Goal: Task Accomplishment & Management: Complete application form

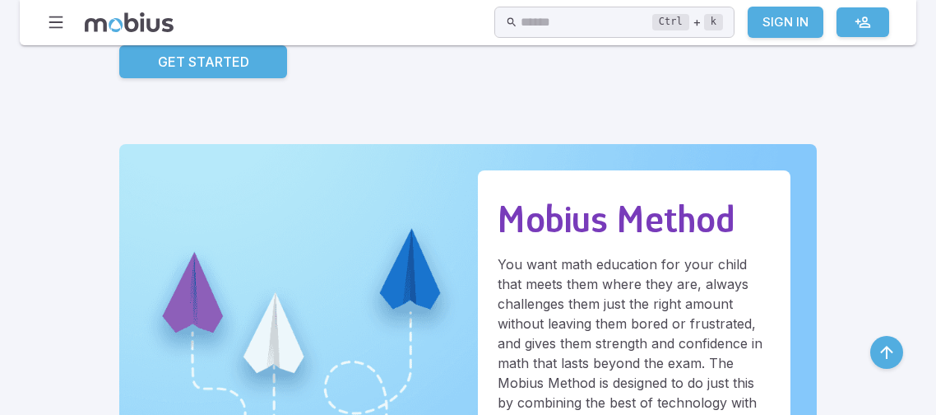
scroll to position [414, 0]
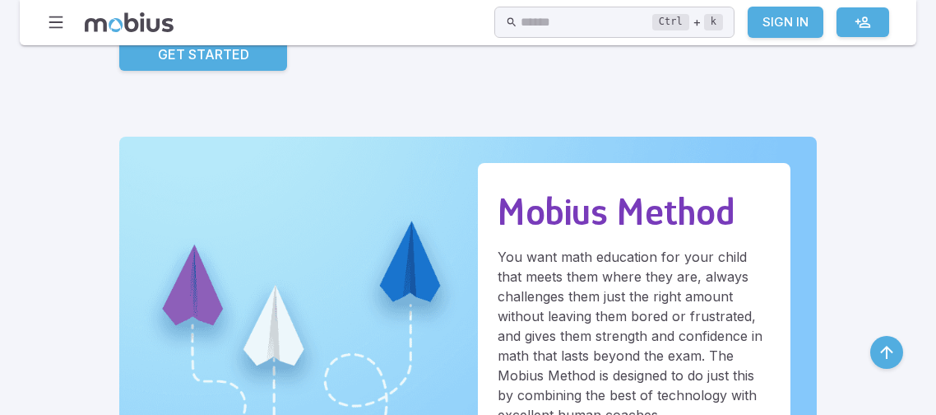
click at [158, 55] on p "Get Started" at bounding box center [203, 54] width 91 height 20
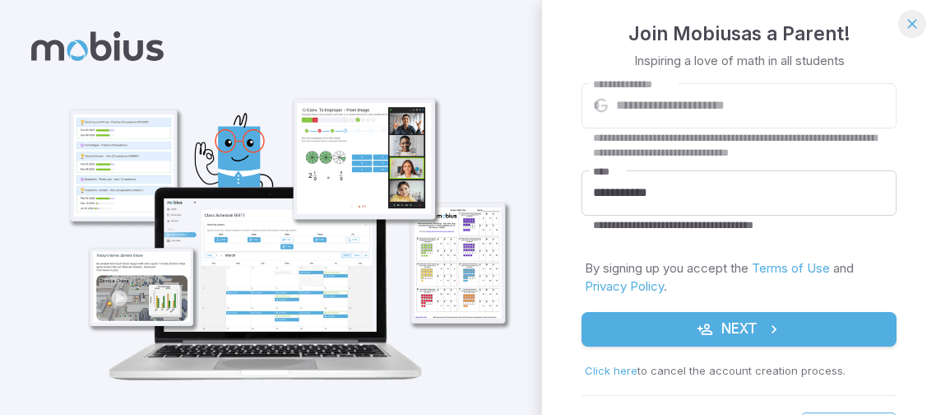
click at [921, 16] on button "button" at bounding box center [913, 24] width 28 height 28
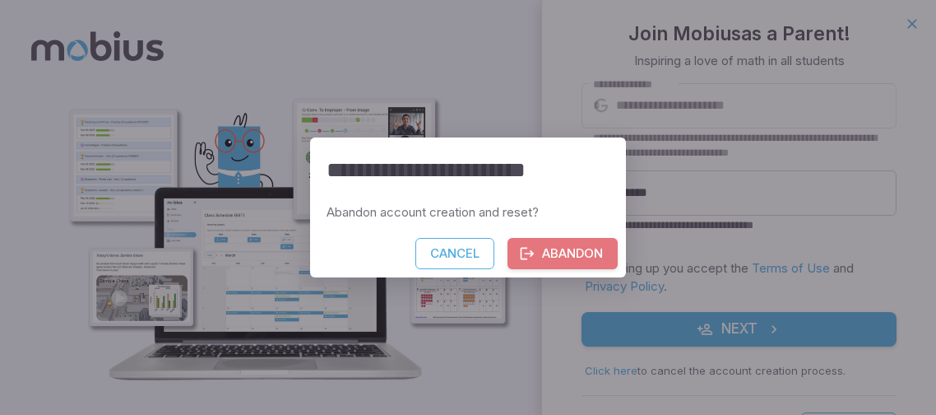
click at [538, 253] on button "Abandon" at bounding box center [563, 253] width 110 height 31
